Goal: Information Seeking & Learning: Learn about a topic

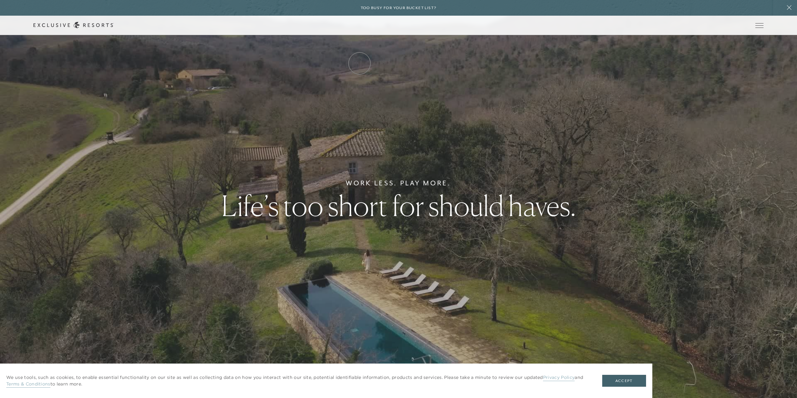
click at [0, 0] on link "Residence Collection" at bounding box center [0, 0] width 0 height 0
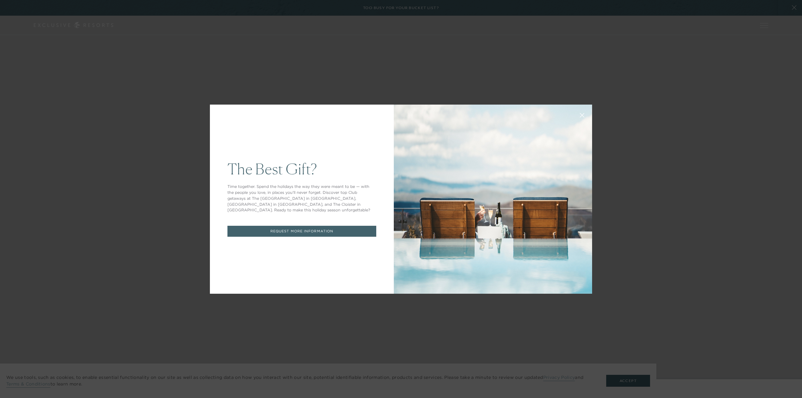
click at [441, 84] on div "The Best Gift? Time together. Spend the holidays the way they were meant to be …" at bounding box center [401, 199] width 802 height 398
click at [580, 116] on icon at bounding box center [582, 115] width 4 height 4
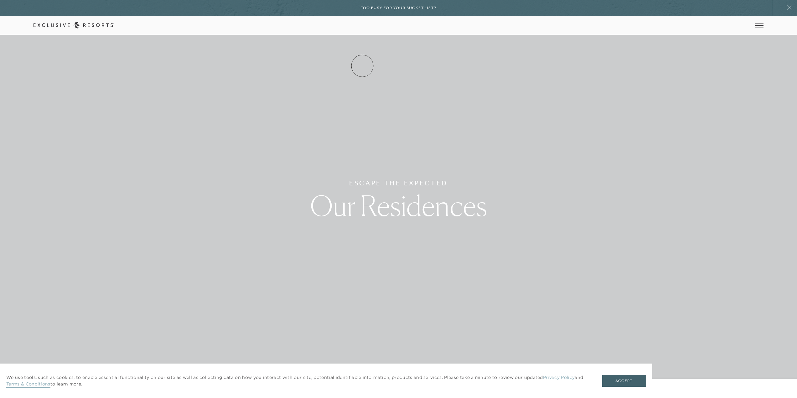
click at [0, 0] on link "Residence Collection" at bounding box center [0, 0] width 0 height 0
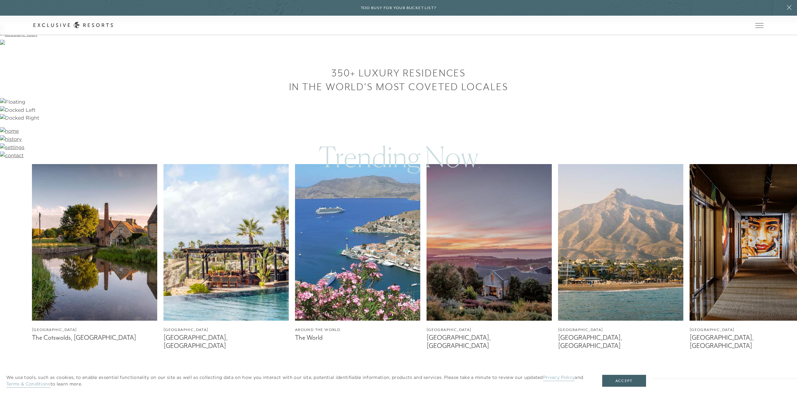
scroll to position [828, 0]
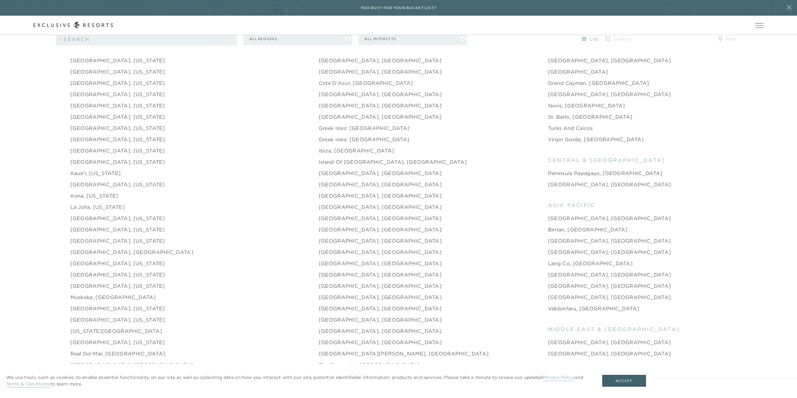
click at [319, 203] on link "[GEOGRAPHIC_DATA], [GEOGRAPHIC_DATA]" at bounding box center [380, 207] width 123 height 8
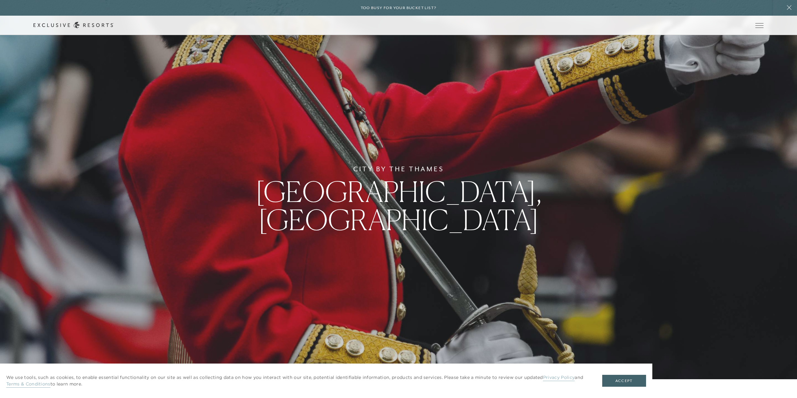
drag, startPoint x: 456, startPoint y: 276, endPoint x: 391, endPoint y: 132, distance: 157.9
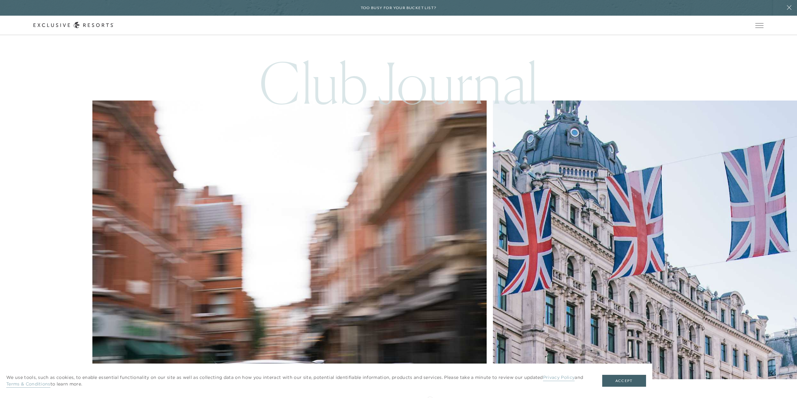
scroll to position [3086, 0]
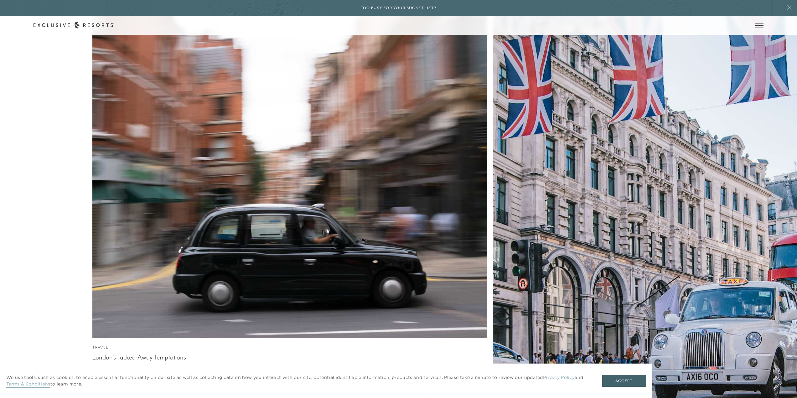
drag, startPoint x: 446, startPoint y: 292, endPoint x: 425, endPoint y: 380, distance: 90.4
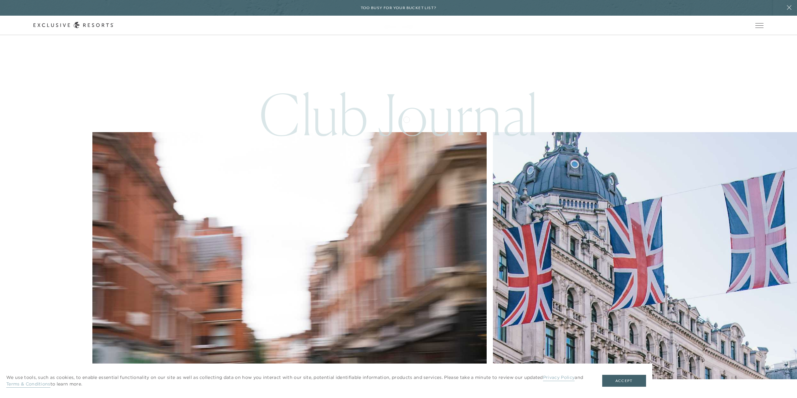
drag, startPoint x: 490, startPoint y: 277, endPoint x: 436, endPoint y: 100, distance: 185.5
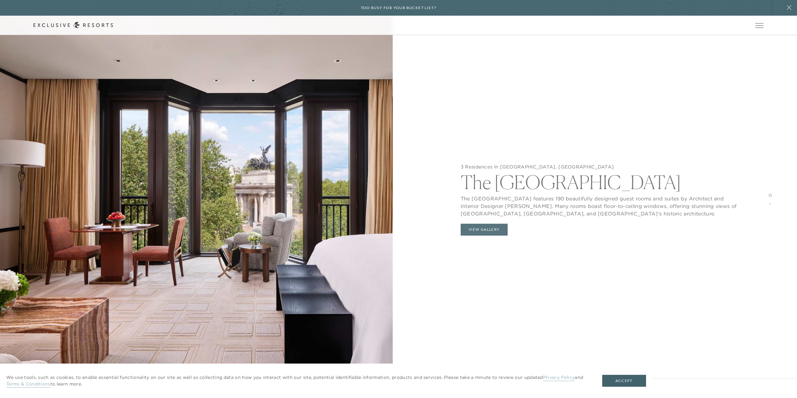
scroll to position [80, 0]
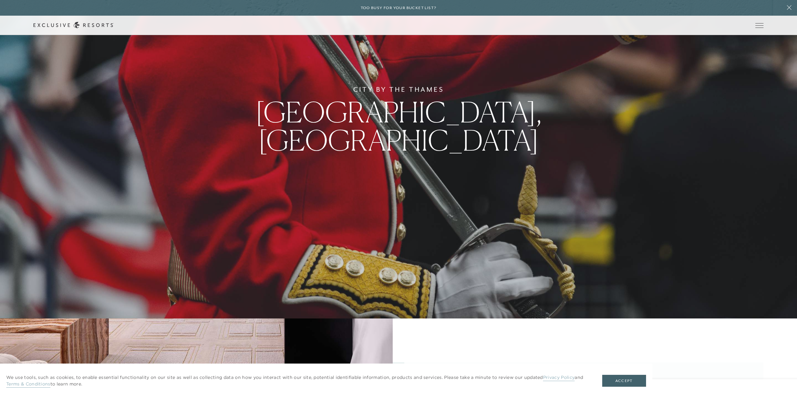
drag, startPoint x: 452, startPoint y: 38, endPoint x: 409, endPoint y: -38, distance: 87.8
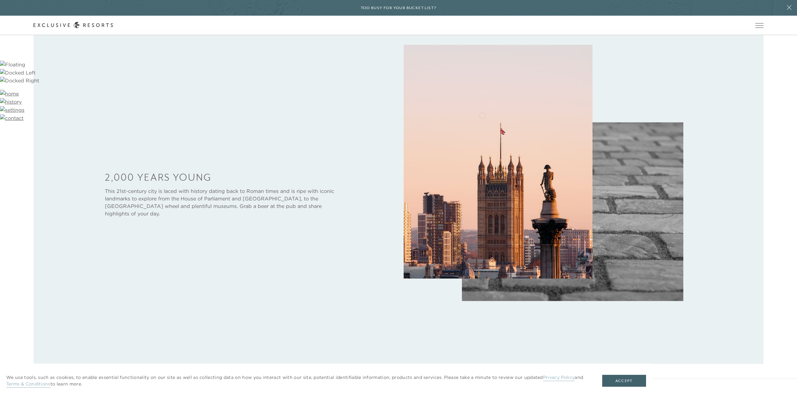
scroll to position [0, 0]
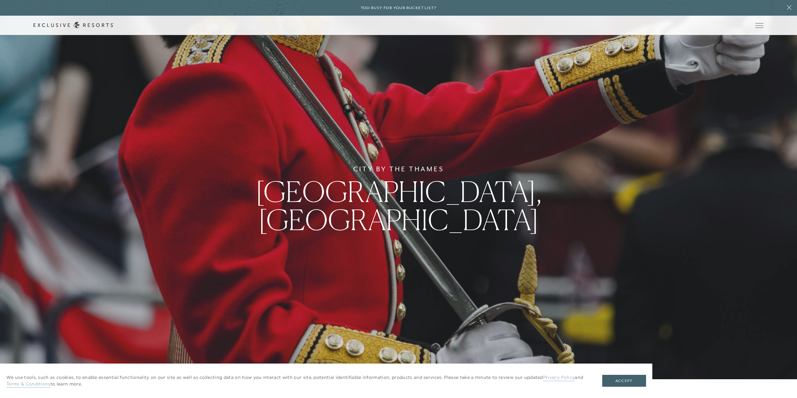
drag, startPoint x: 528, startPoint y: 297, endPoint x: 482, endPoint y: 115, distance: 187.3
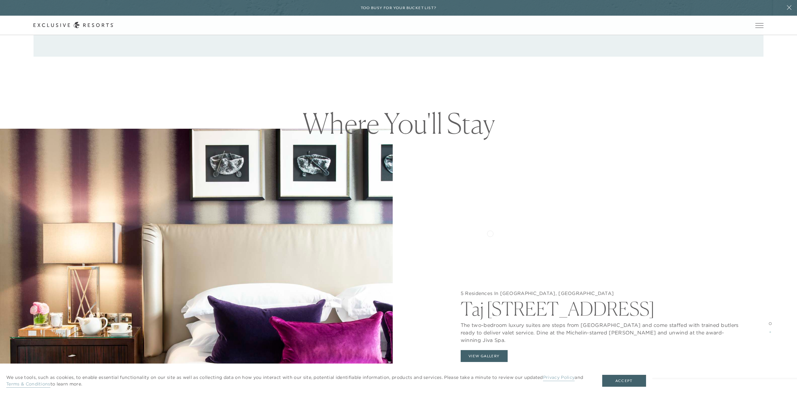
scroll to position [877, 0]
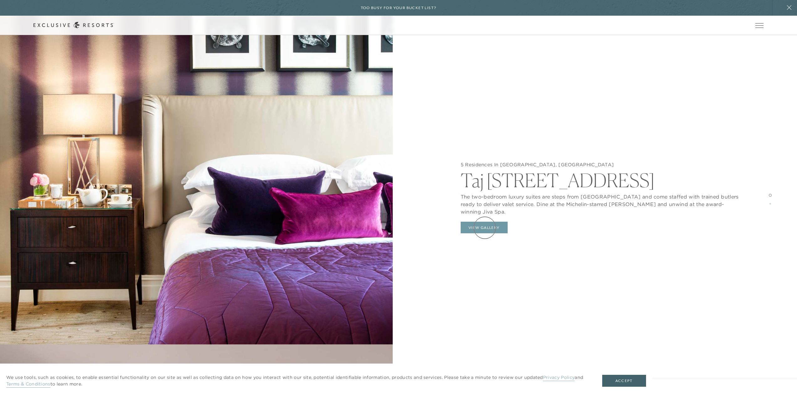
click at [485, 225] on button "View Gallery" at bounding box center [484, 228] width 47 height 12
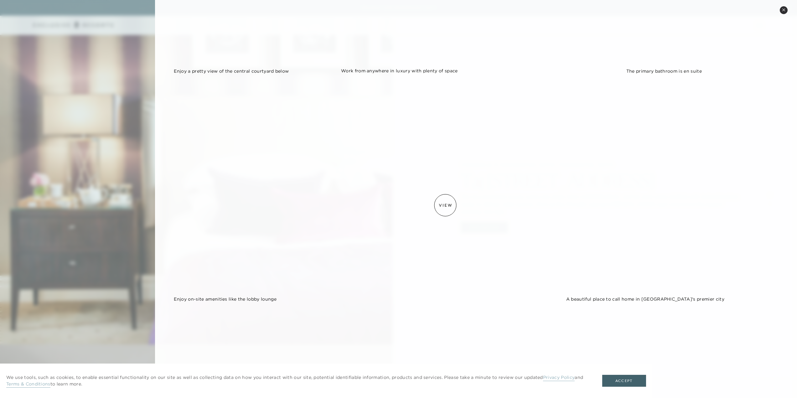
scroll to position [1565, 0]
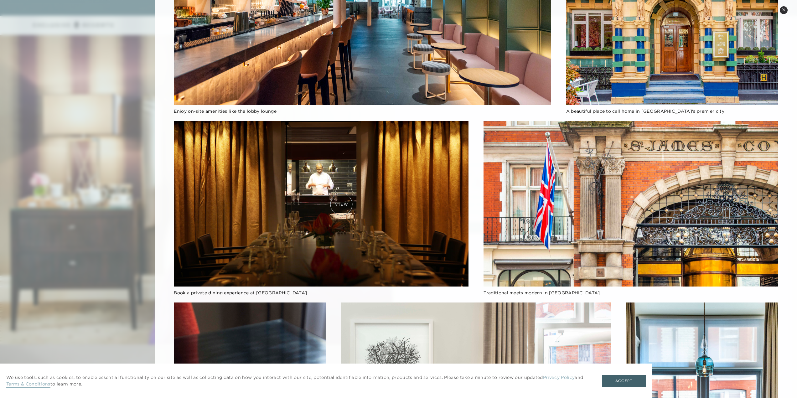
click at [341, 204] on img at bounding box center [321, 204] width 295 height 166
click at [338, 214] on img at bounding box center [321, 204] width 295 height 166
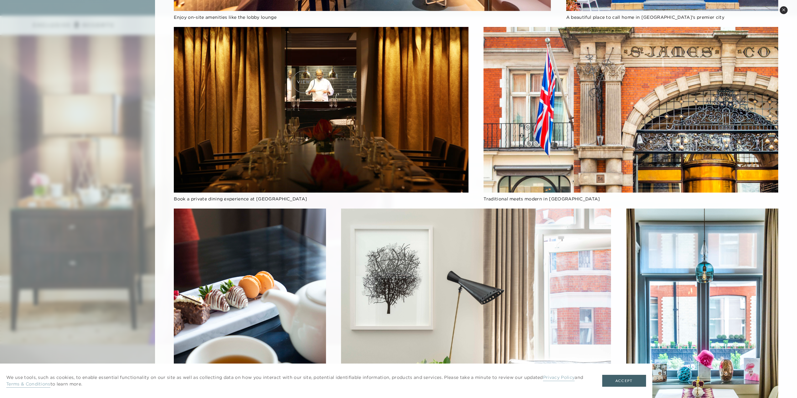
click at [303, 82] on img at bounding box center [321, 110] width 295 height 166
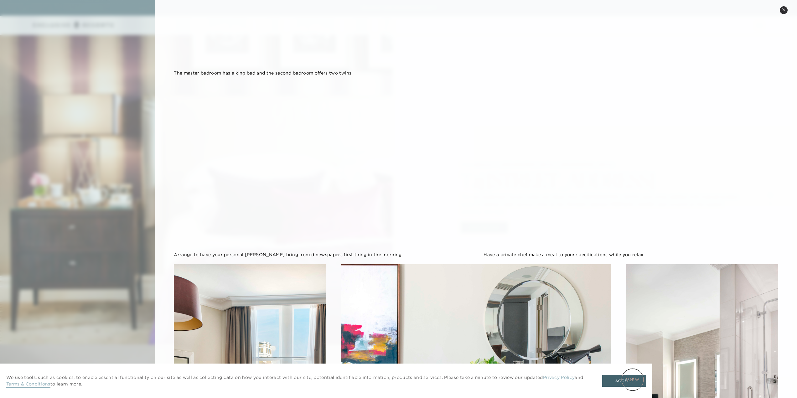
scroll to position [1378, 0]
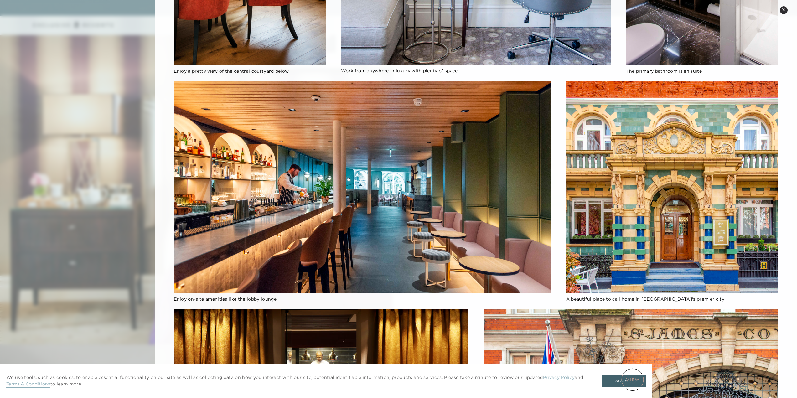
click at [632, 379] on button "Accept" at bounding box center [624, 381] width 44 height 12
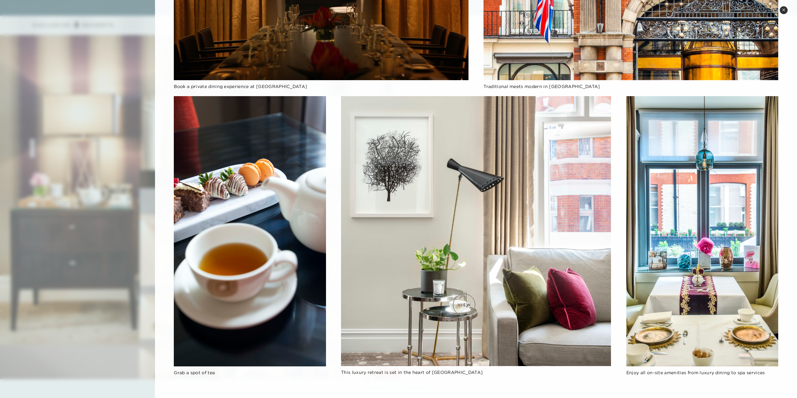
scroll to position [2004, 0]
